Goal: Use online tool/utility: Utilize a website feature to perform a specific function

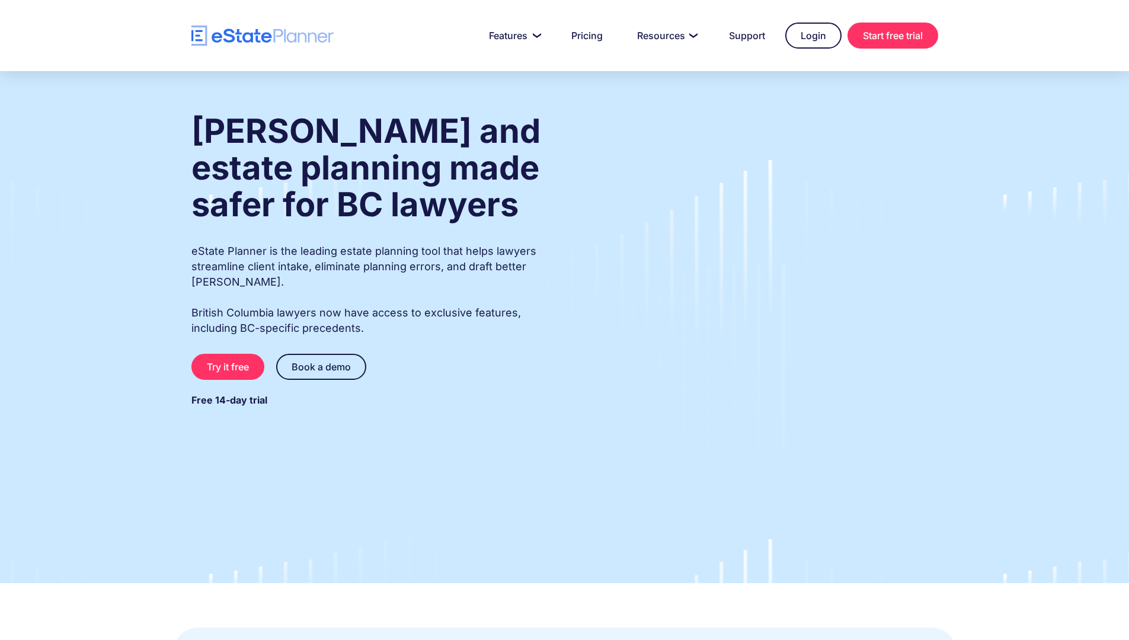
type input "**"
type input "*"
type input "******"
